Goal: Information Seeking & Learning: Check status

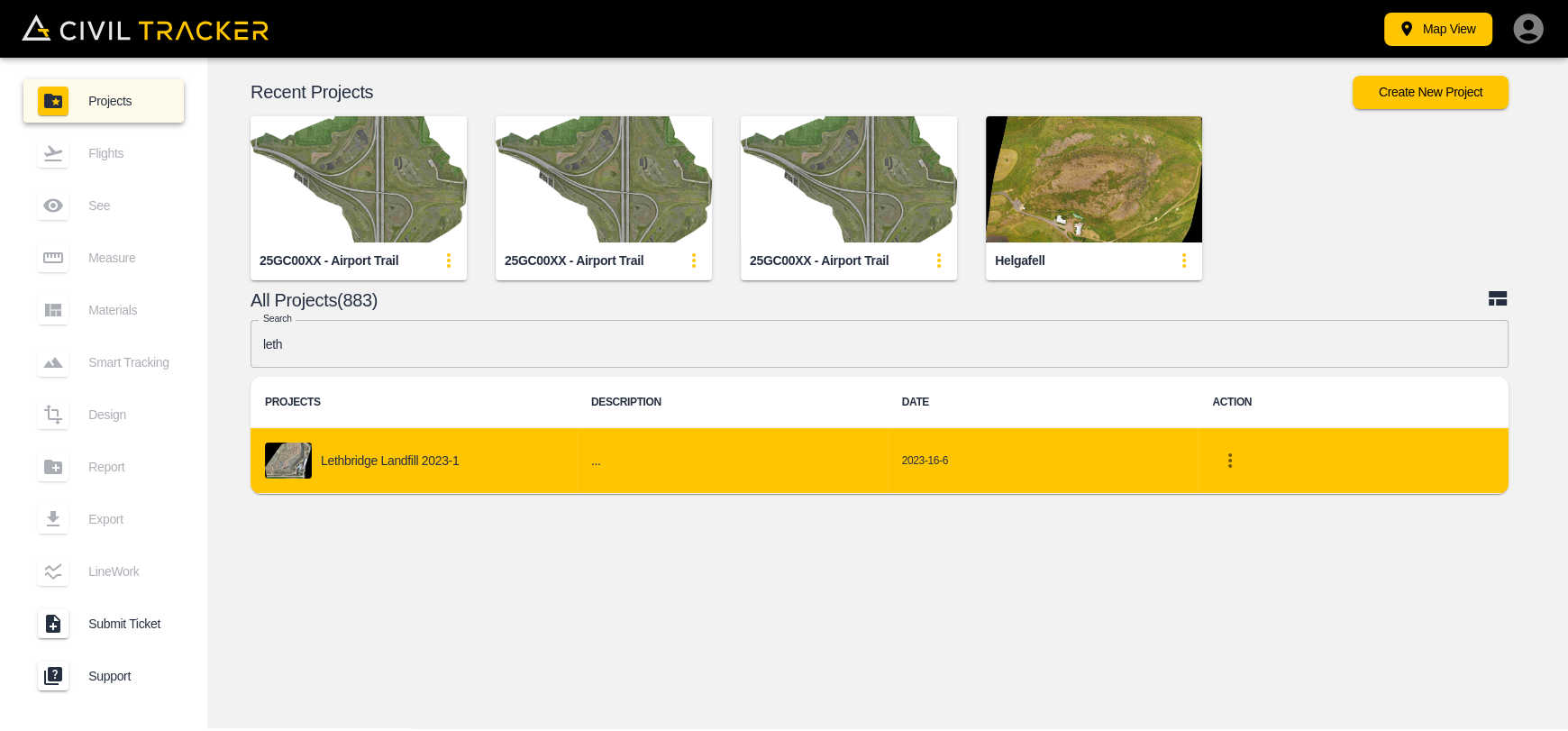
click at [348, 464] on p "Lethbridge Landfill 2023-1" at bounding box center [389, 460] width 137 height 15
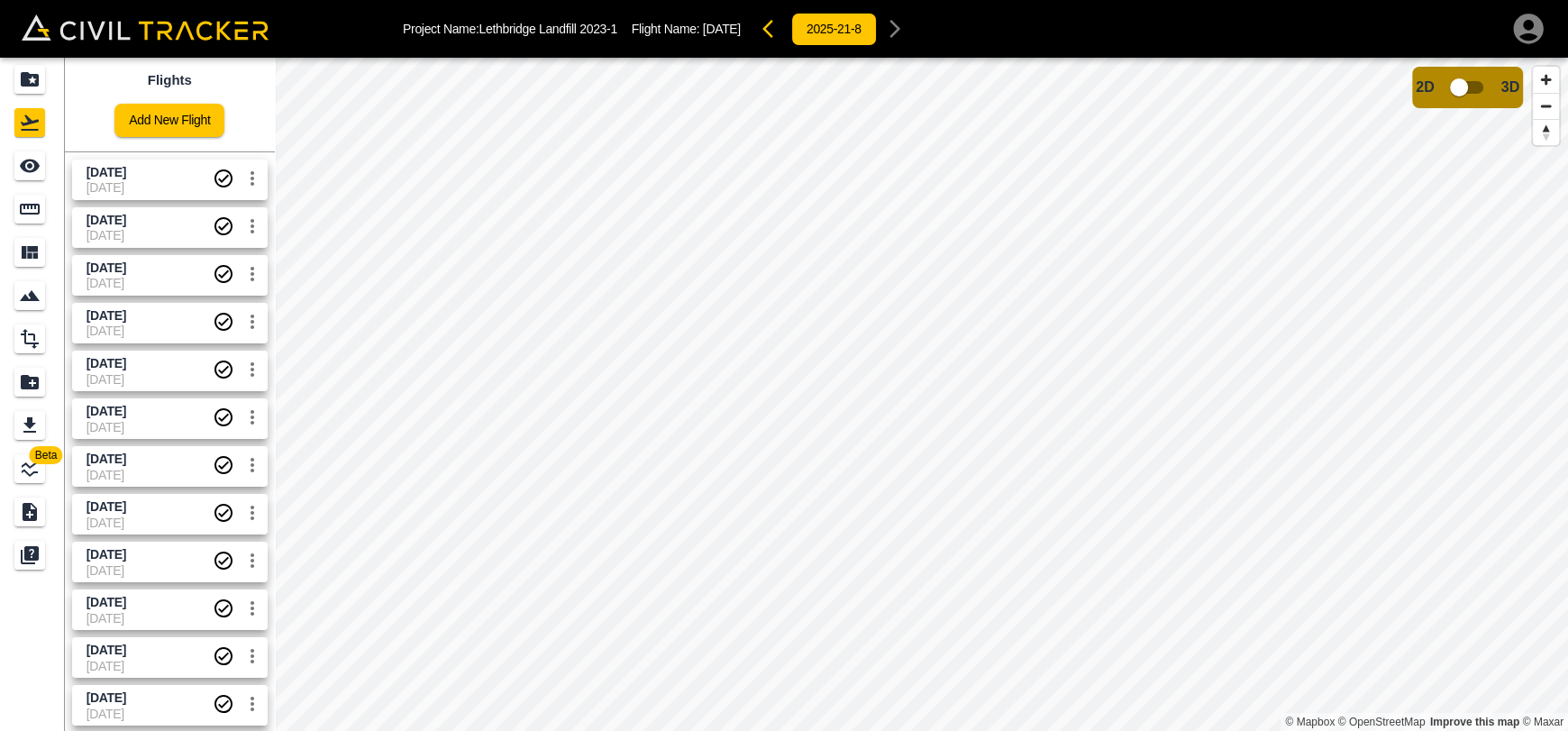
click at [155, 184] on span "[DATE]" at bounding box center [149, 187] width 126 height 15
click at [155, 215] on span "[DATE]" at bounding box center [149, 220] width 126 height 18
click at [156, 172] on span "[DATE]" at bounding box center [149, 173] width 126 height 18
click at [32, 205] on icon "Measure" at bounding box center [29, 209] width 19 height 11
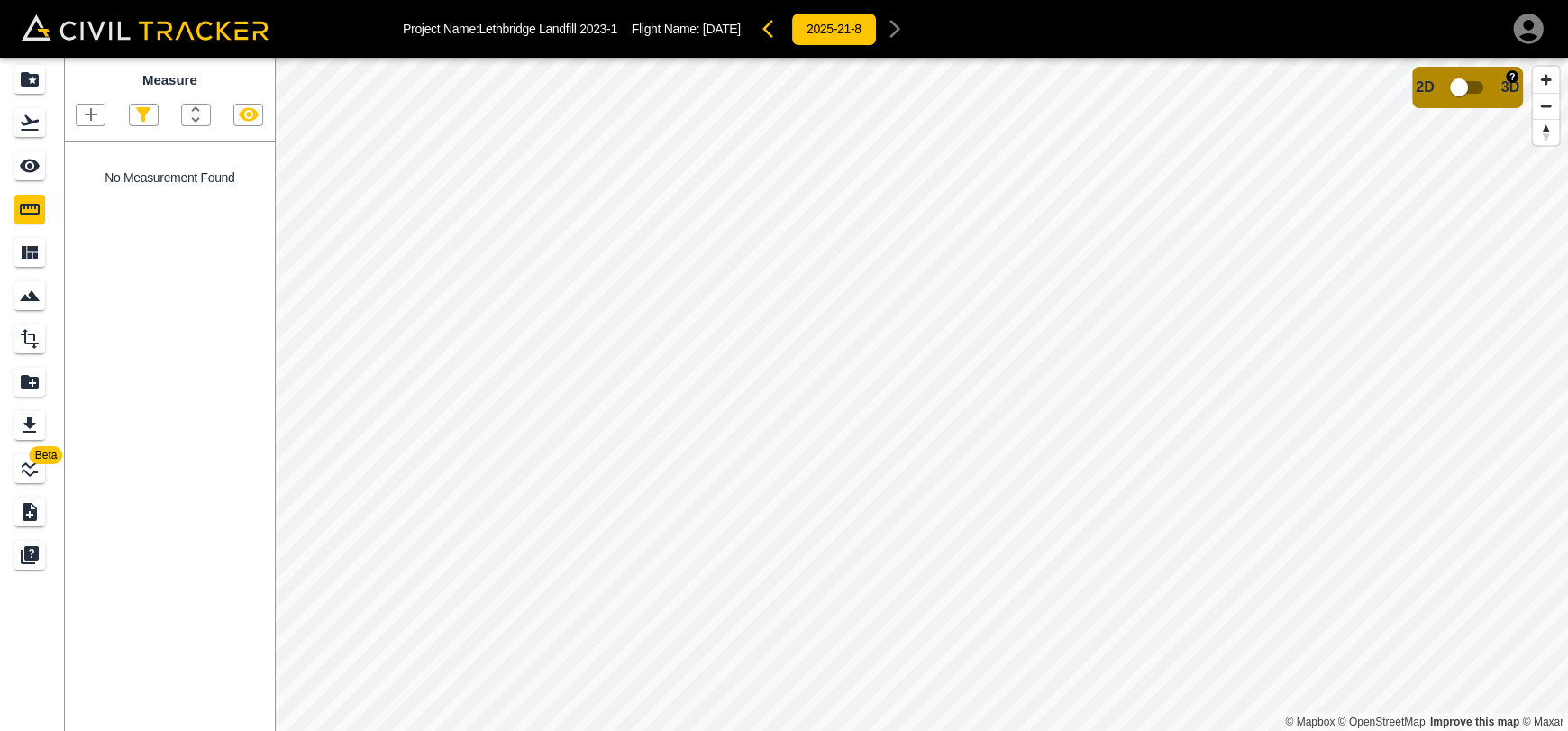
click at [1467, 100] on input "checkbox" at bounding box center [1458, 87] width 102 height 34
click at [1501, 78] on input "checkbox" at bounding box center [1512, 82] width 102 height 34
click at [52, 79] on div "Projects" at bounding box center [83, 79] width 65 height 21
